Goal: Navigation & Orientation: Understand site structure

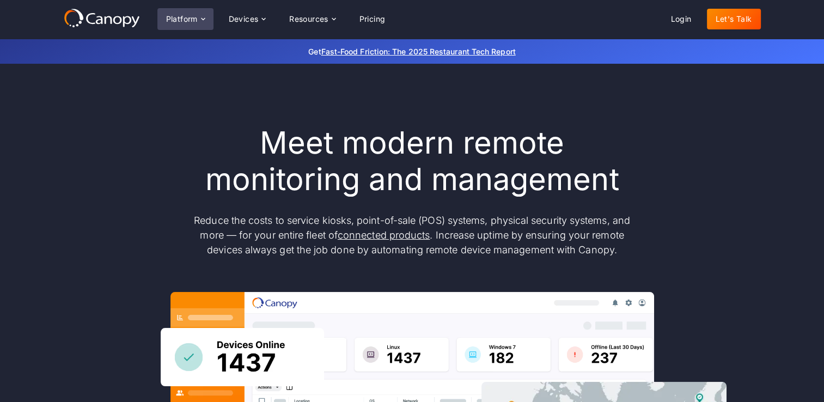
click at [201, 20] on icon at bounding box center [203, 19] width 9 height 9
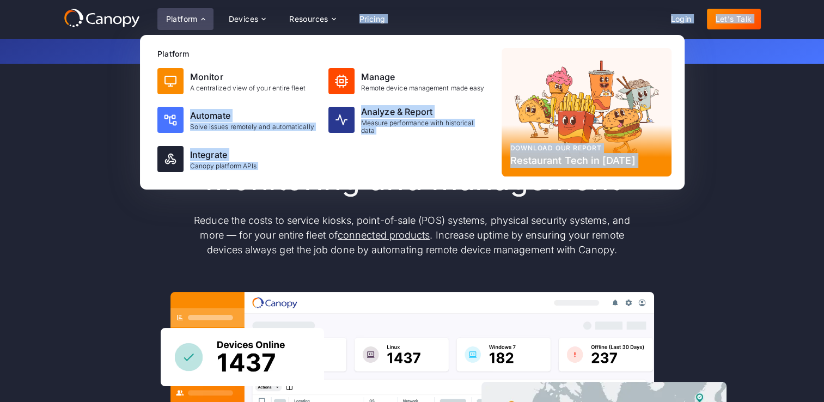
drag, startPoint x: 114, startPoint y: 175, endPoint x: 118, endPoint y: 153, distance: 22.6
click at [118, 153] on div "Meet modern remote monitoring and management Reduce the costs to service kiosks…" at bounding box center [412, 357] width 697 height 464
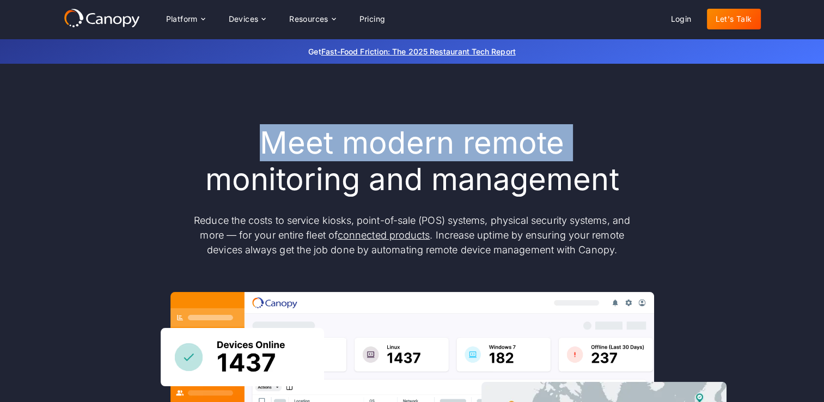
drag, startPoint x: 118, startPoint y: 153, endPoint x: 157, endPoint y: 201, distance: 62.0
click at [157, 201] on div "Meet modern remote monitoring and management Reduce the costs to service kiosks…" at bounding box center [412, 357] width 697 height 464
click at [196, 184] on h1 "Meet modern remote monitoring and management" at bounding box center [411, 161] width 457 height 73
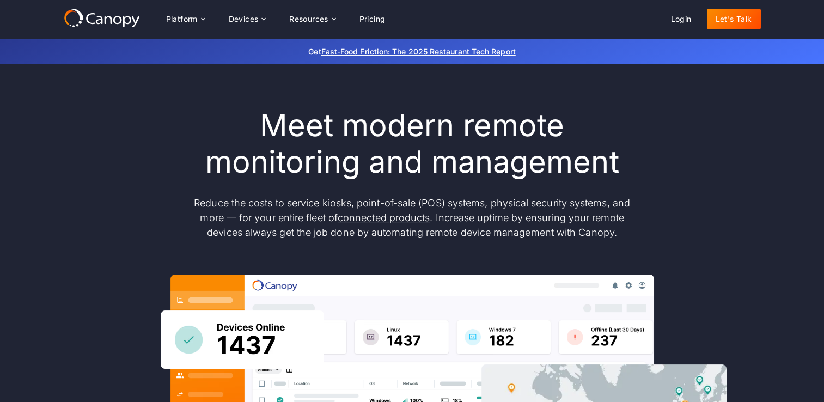
scroll to position [22, 0]
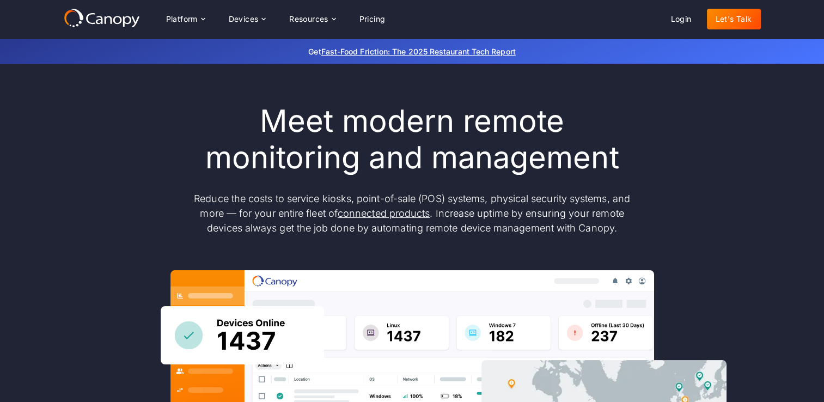
click at [91, 21] on icon at bounding box center [102, 18] width 76 height 20
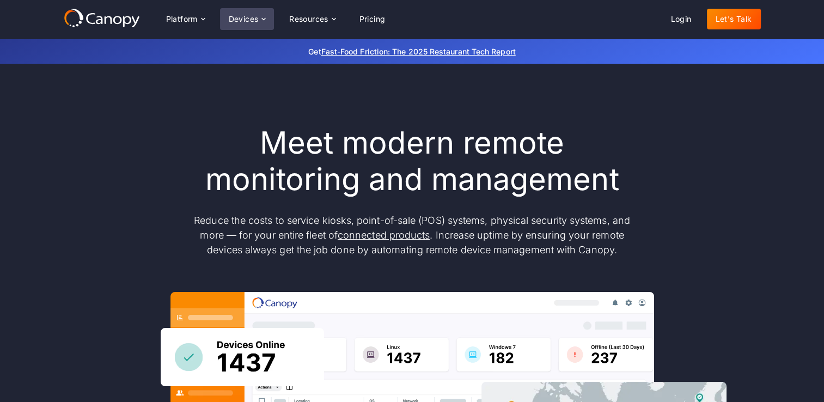
click at [266, 19] on icon at bounding box center [263, 19] width 9 height 9
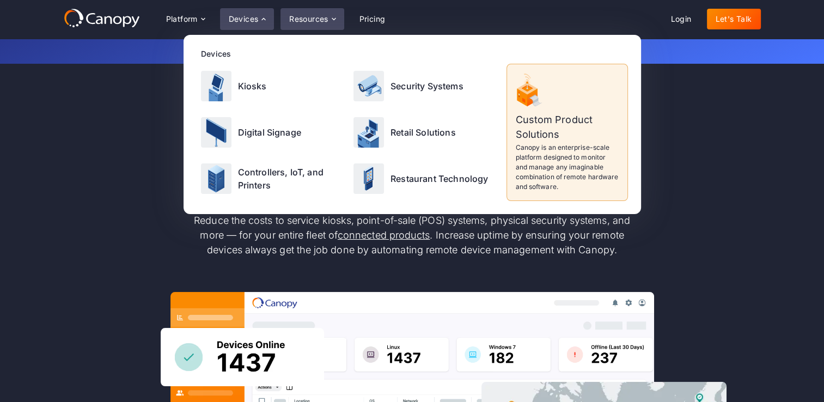
click at [336, 21] on icon at bounding box center [333, 19] width 9 height 9
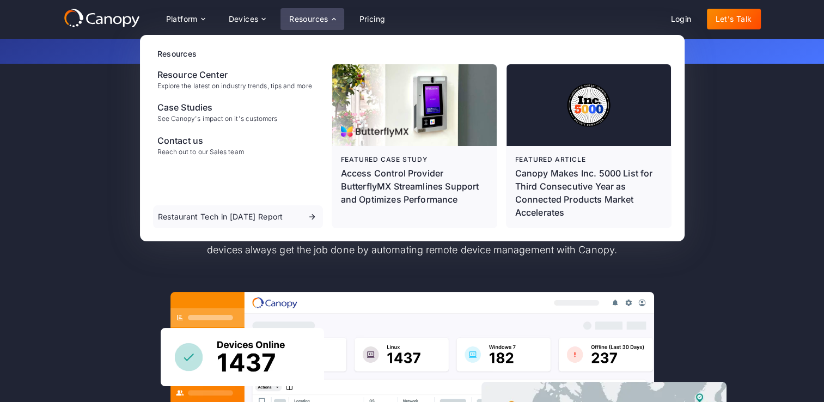
click at [78, 209] on div "Meet modern remote monitoring and management Reduce the costs to service kiosks…" at bounding box center [412, 357] width 697 height 464
